Goal: Transaction & Acquisition: Purchase product/service

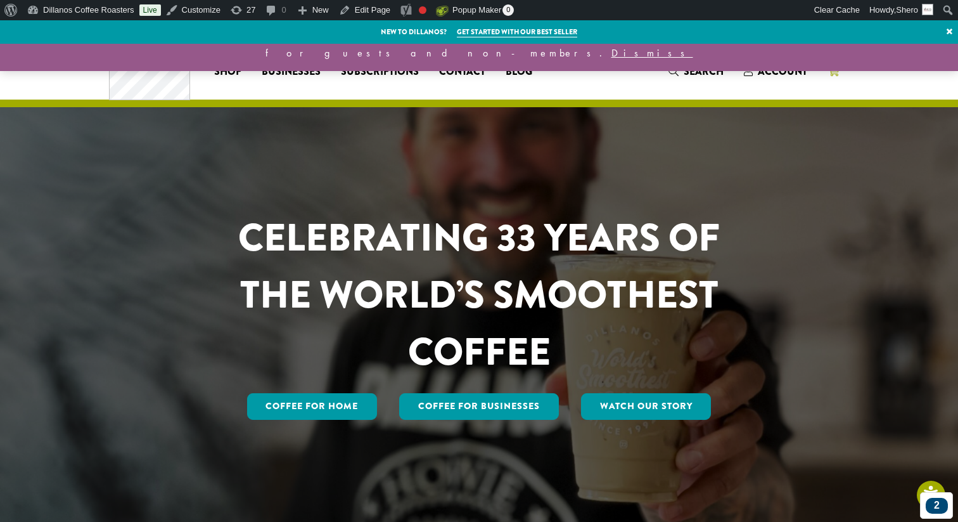
click at [839, 73] on icon "1" at bounding box center [833, 71] width 11 height 10
